Goal: Information Seeking & Learning: Get advice/opinions

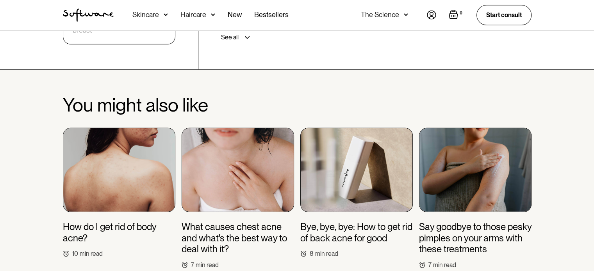
scroll to position [2458, 0]
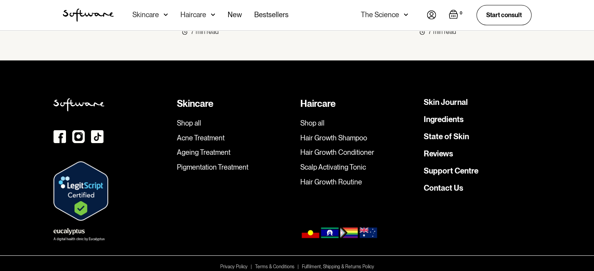
drag, startPoint x: 81, startPoint y: 96, endPoint x: 277, endPoint y: 179, distance: 213.0
click at [277, 179] on div "Skincare Shop all Acne Treatment Ageing Treatment Pigmentation Treatment" at bounding box center [235, 159] width 117 height 123
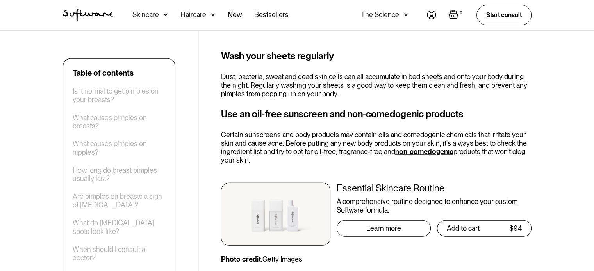
scroll to position [2126, 0]
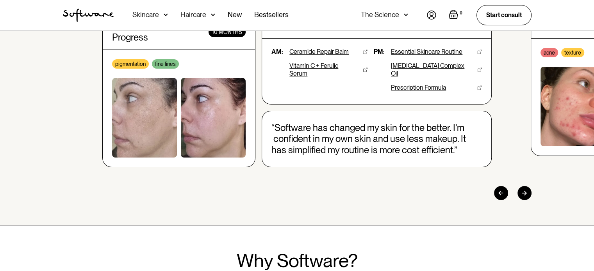
scroll to position [117, 0]
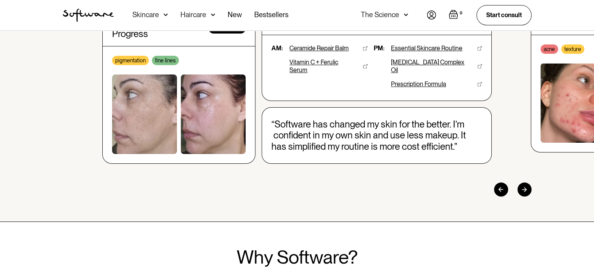
click at [526, 183] on div at bounding box center [524, 190] width 14 height 14
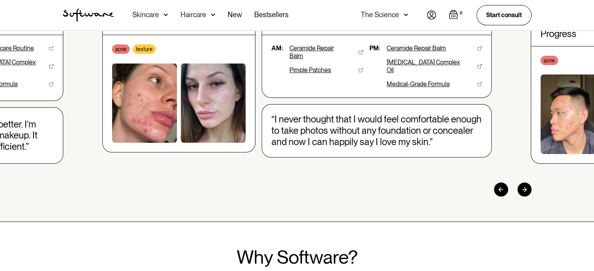
click at [526, 183] on div at bounding box center [524, 190] width 14 height 14
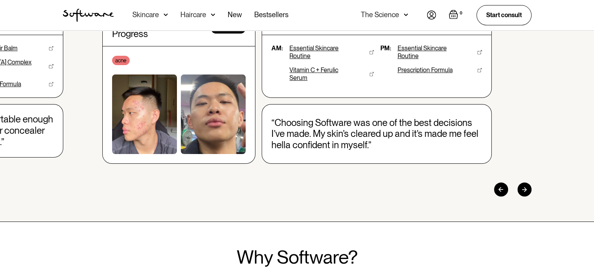
click at [526, 183] on div at bounding box center [524, 190] width 14 height 14
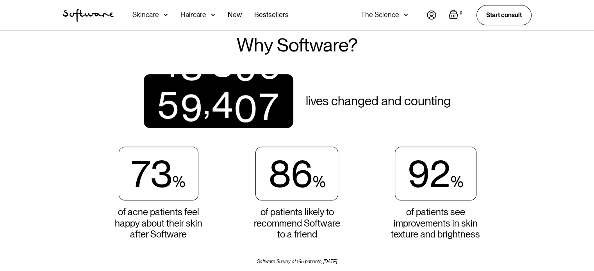
scroll to position [173, 0]
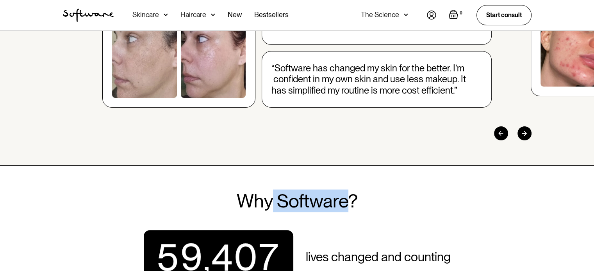
drag, startPoint x: 349, startPoint y: 195, endPoint x: 269, endPoint y: 195, distance: 79.6
click at [269, 195] on h2 "Why Software?" at bounding box center [297, 201] width 121 height 21
